Goal: Task Accomplishment & Management: Use online tool/utility

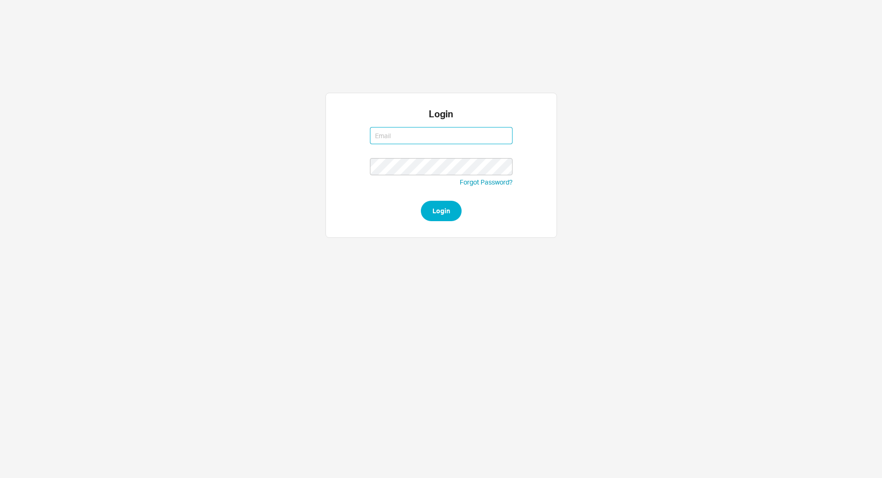
click at [421, 201] on button "Login" at bounding box center [441, 211] width 41 height 20
type input "issac@asbathnj.com"
click at [421, 201] on button "Login" at bounding box center [441, 211] width 41 height 20
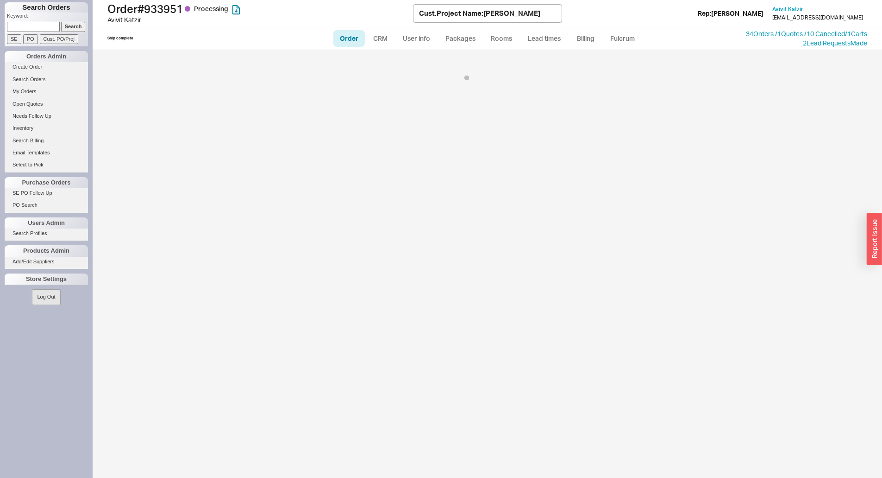
select select "LOW"
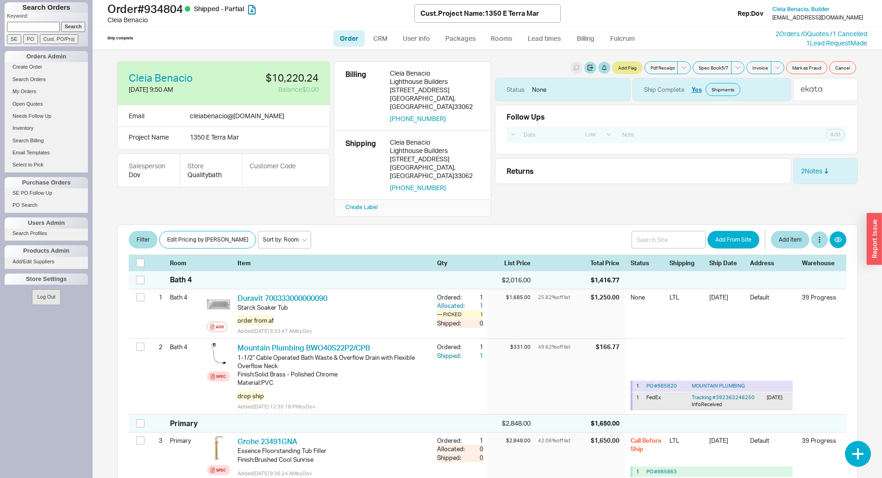
select select "LOW"
